Goal: Task Accomplishment & Management: Use online tool/utility

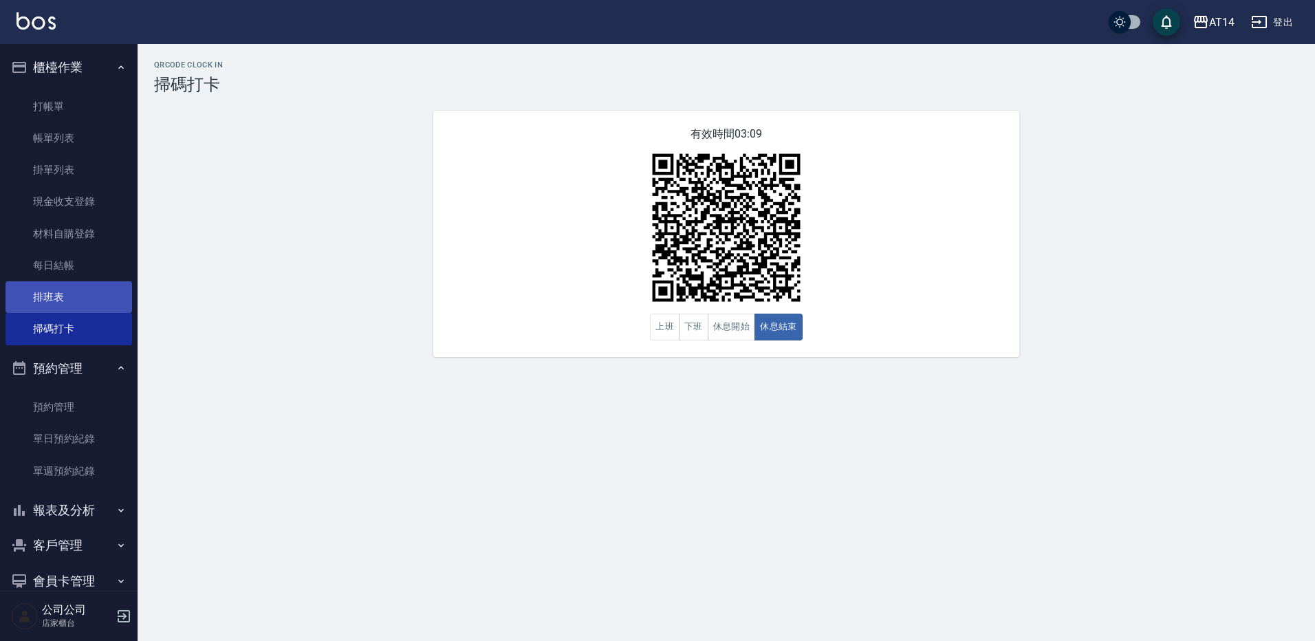
click at [30, 299] on link "排班表" at bounding box center [69, 297] width 127 height 32
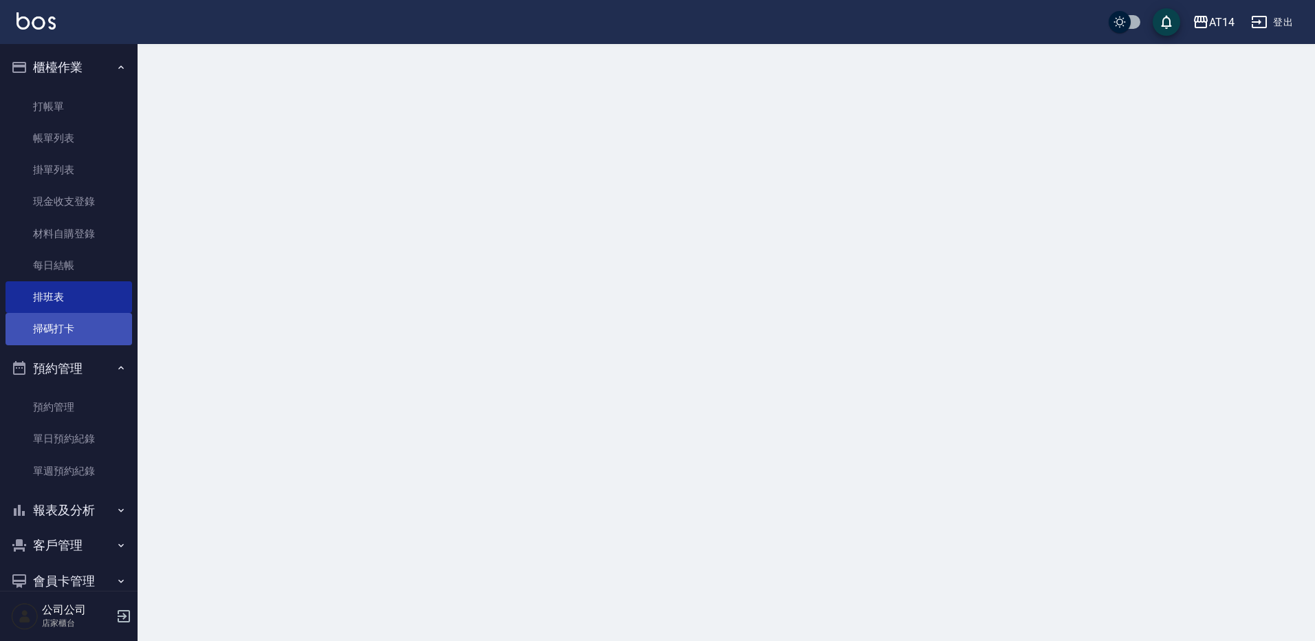
click at [50, 330] on link "掃碼打卡" at bounding box center [69, 329] width 127 height 32
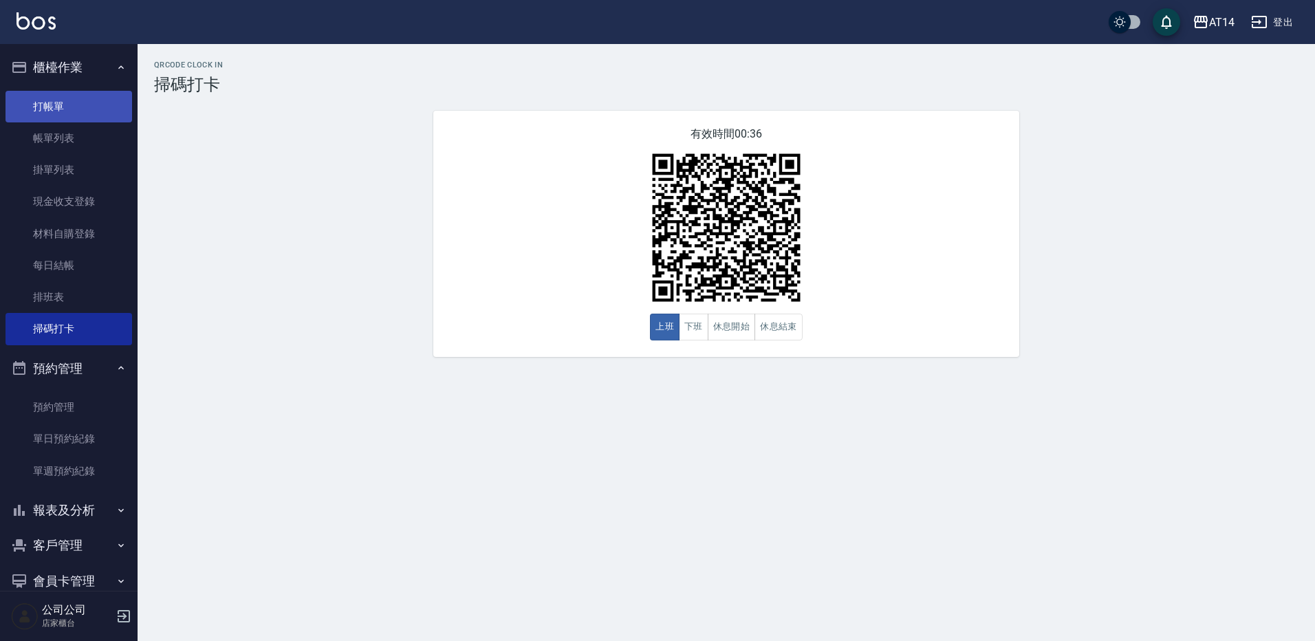
click at [99, 106] on link "打帳單" at bounding box center [69, 107] width 127 height 32
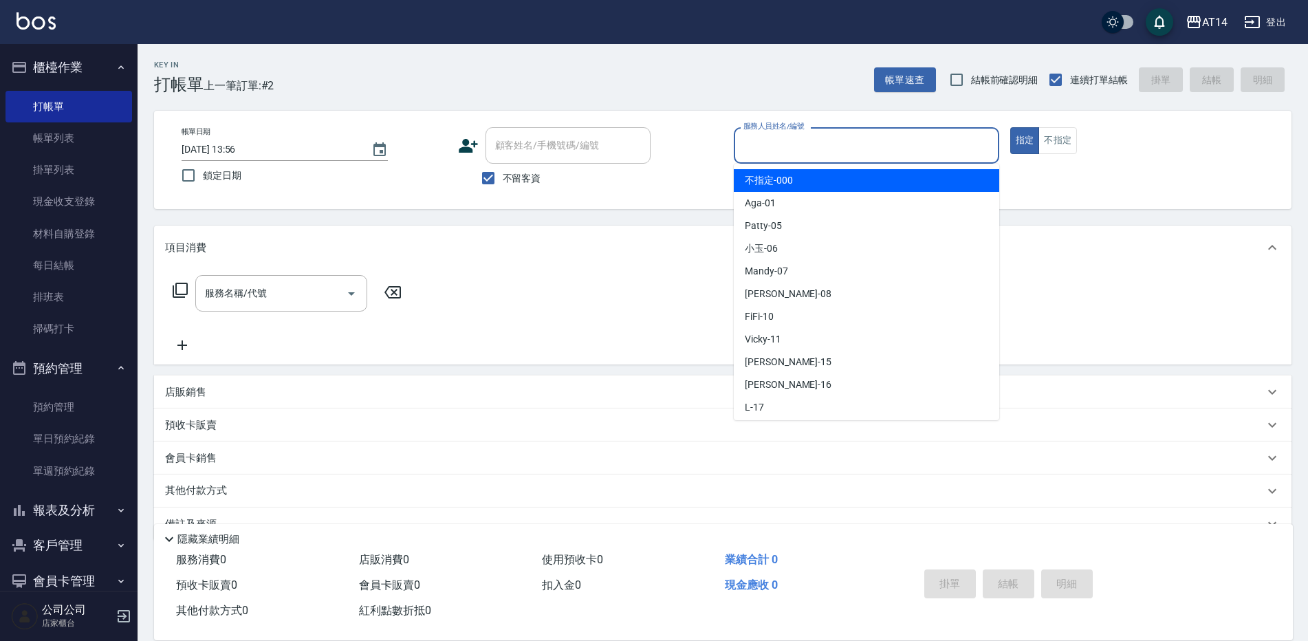
click at [849, 148] on input "服務人員姓名/編號" at bounding box center [866, 145] width 253 height 24
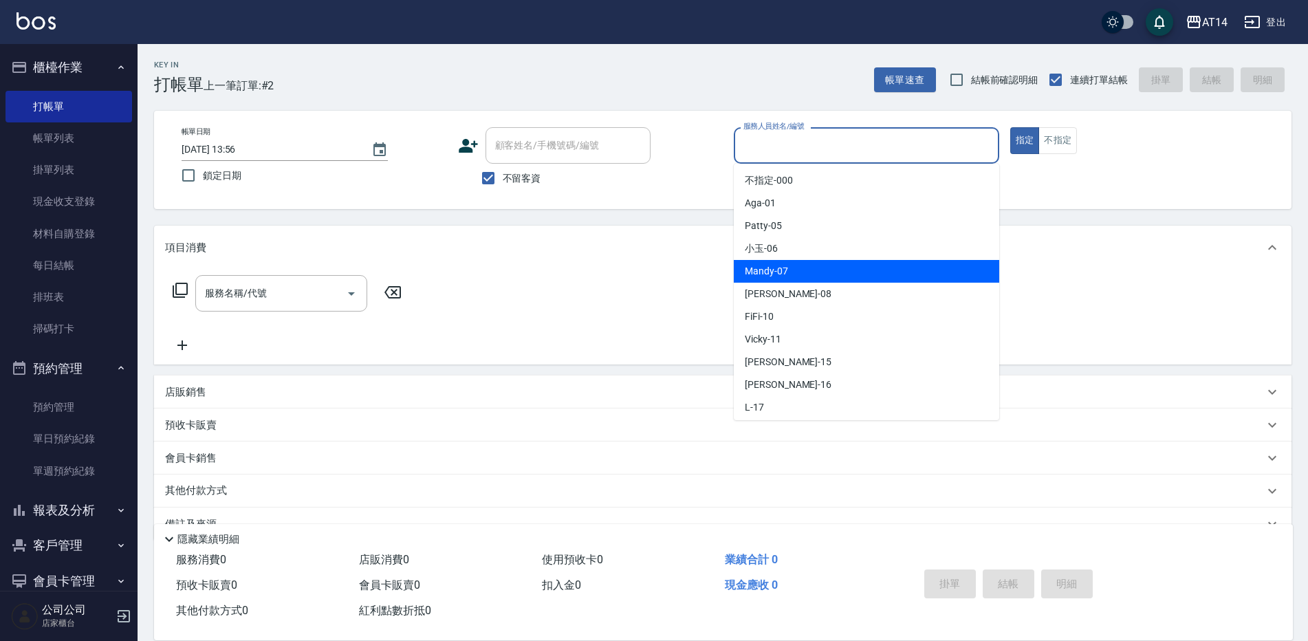
click at [780, 272] on span "Mandy -07" at bounding box center [766, 271] width 43 height 14
type input "Mandy-07"
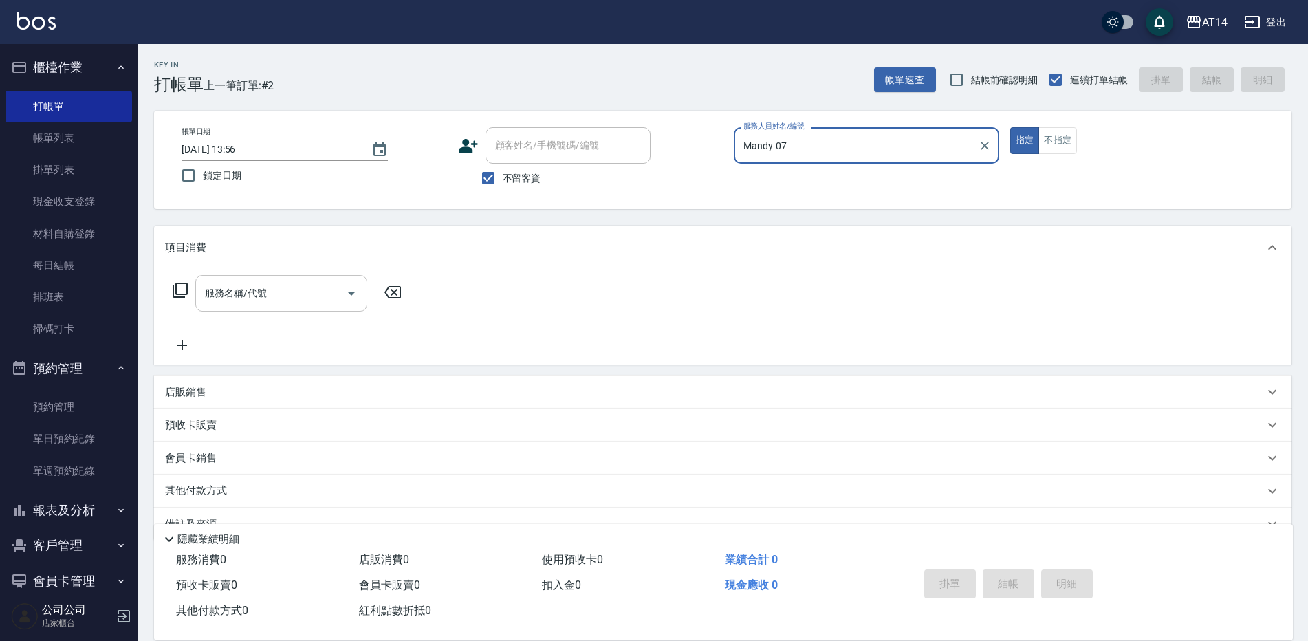
click at [354, 293] on icon "Open" at bounding box center [351, 293] width 7 height 3
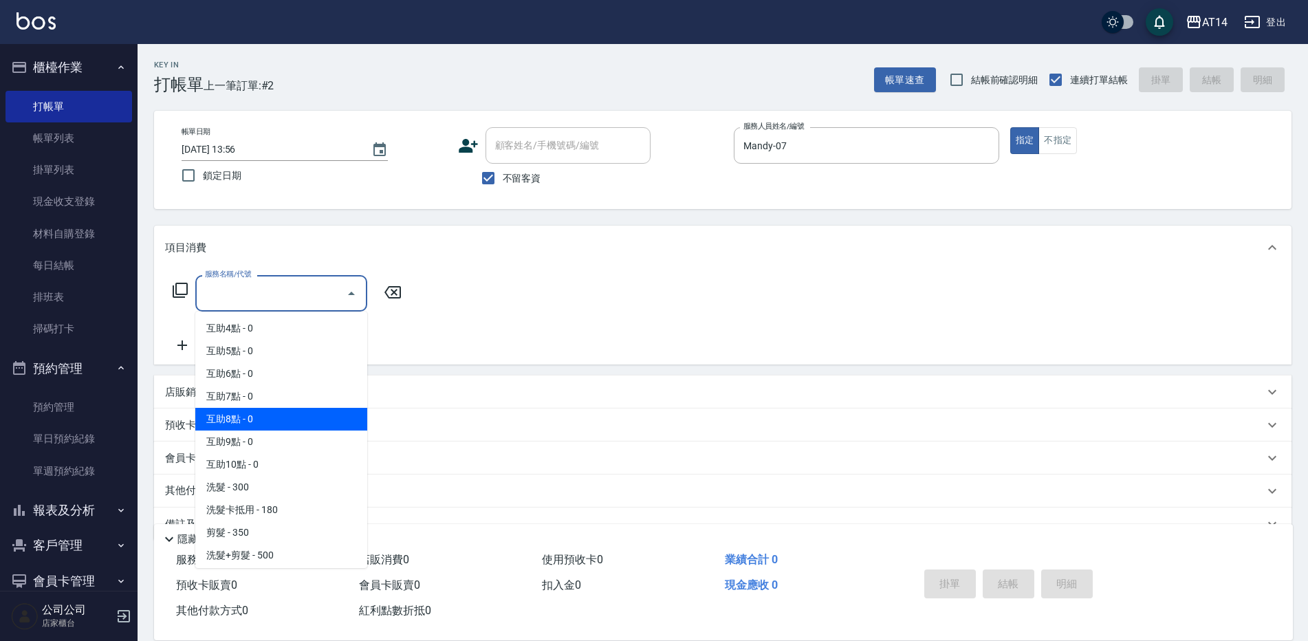
scroll to position [69, 0]
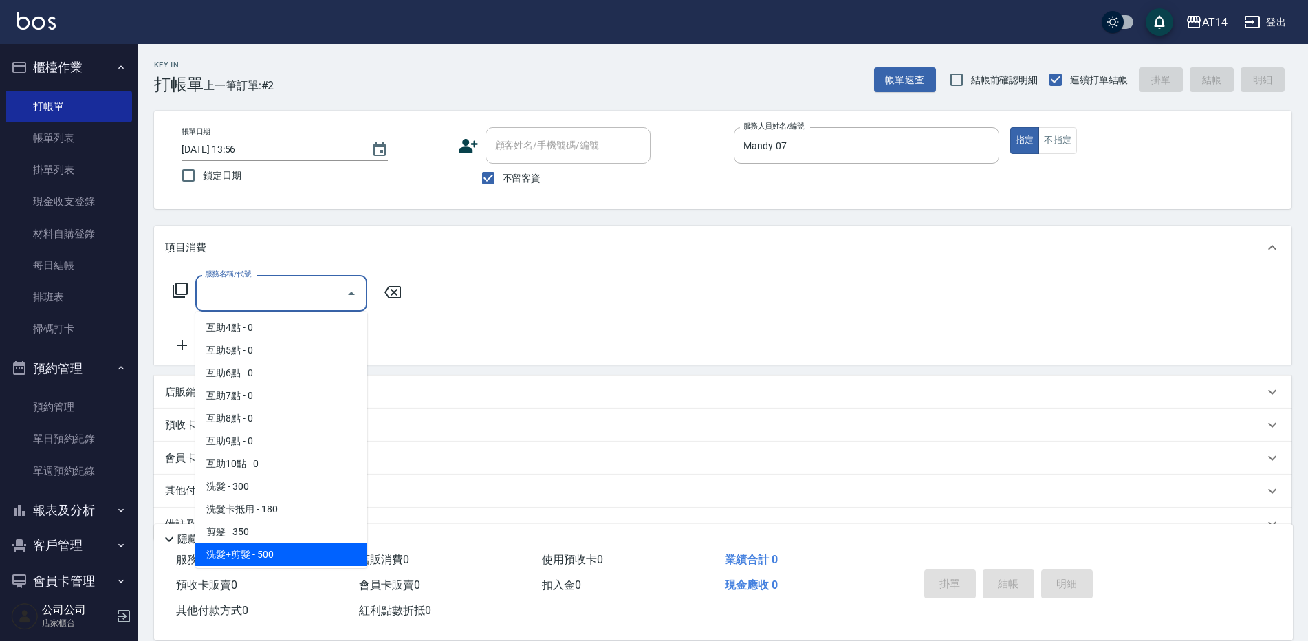
click at [292, 550] on span "洗髮+剪髮 - 500" at bounding box center [281, 554] width 172 height 23
type input "洗髮+剪髮(022)"
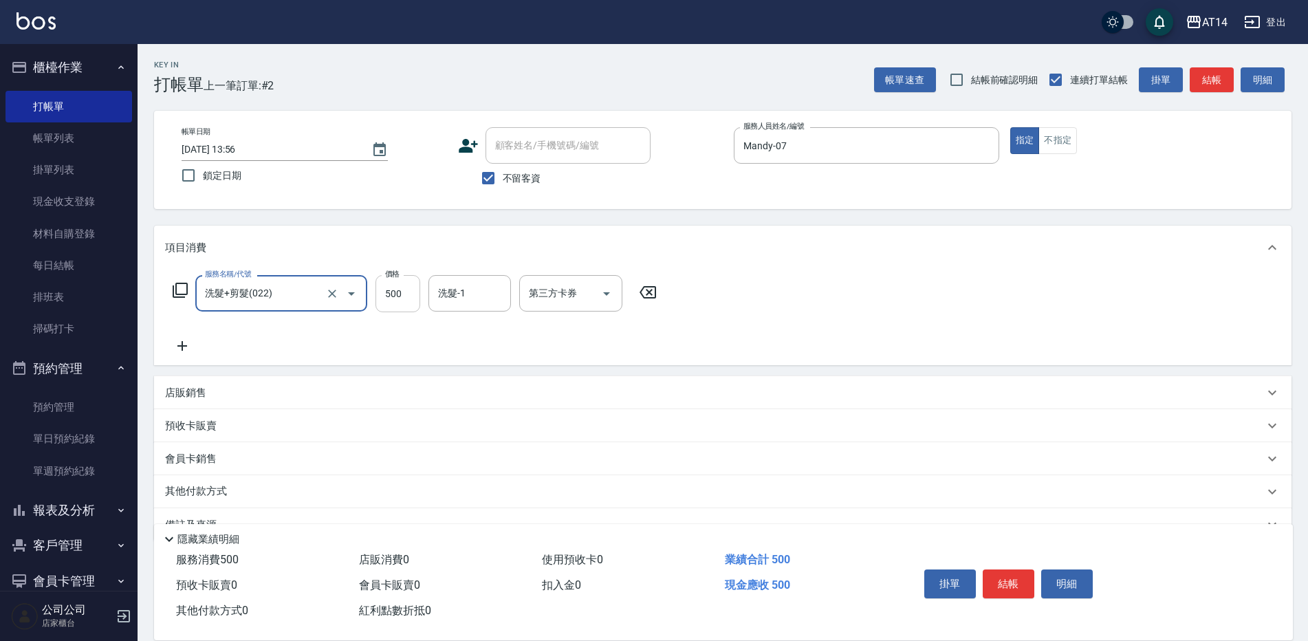
click at [393, 288] on input "500" at bounding box center [398, 293] width 45 height 37
type input "600"
click at [1011, 576] on button "結帳" at bounding box center [1009, 583] width 52 height 29
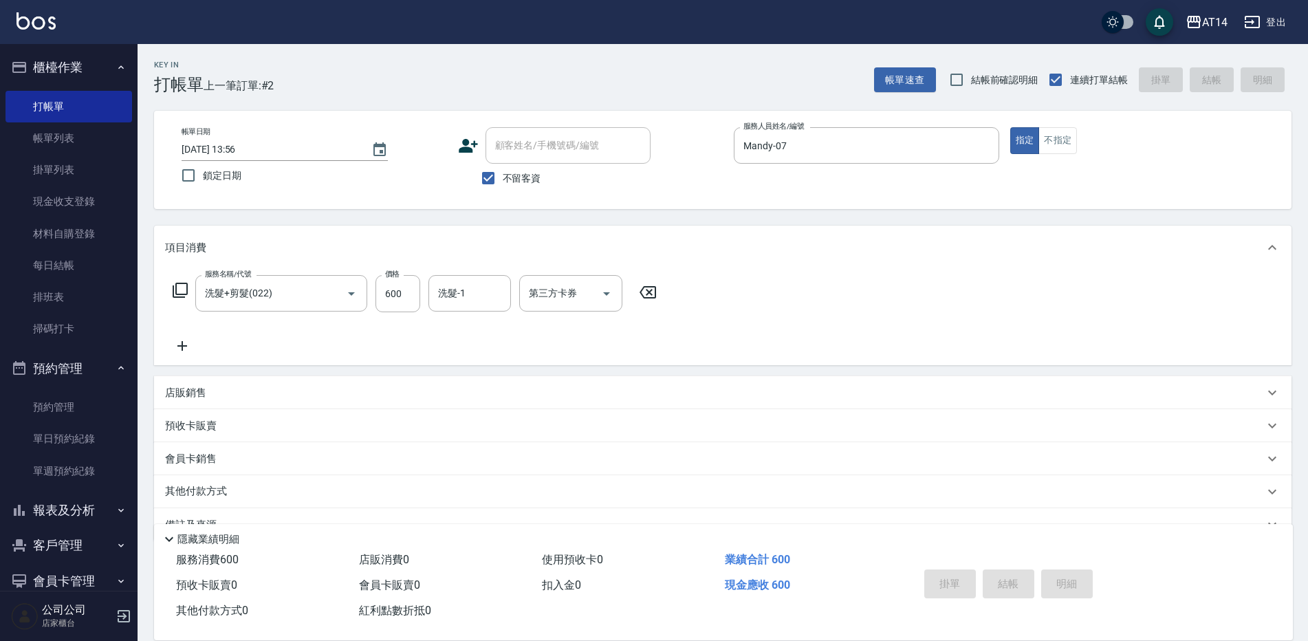
type input "[DATE] 14:15"
